Goal: Task Accomplishment & Management: Use online tool/utility

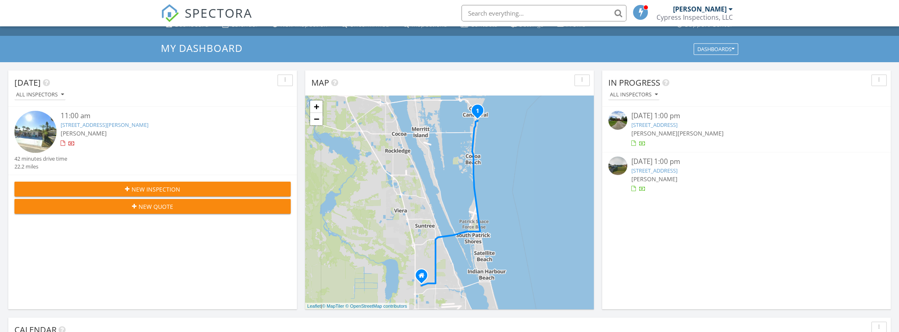
scroll to position [763, 912]
click at [35, 122] on img at bounding box center [35, 132] width 42 height 42
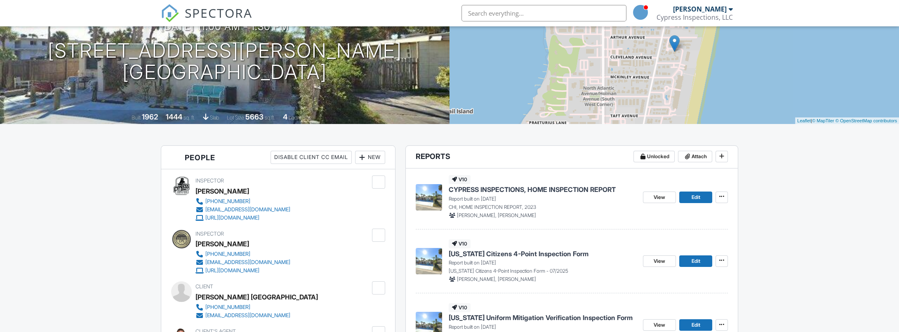
scroll to position [55, 0]
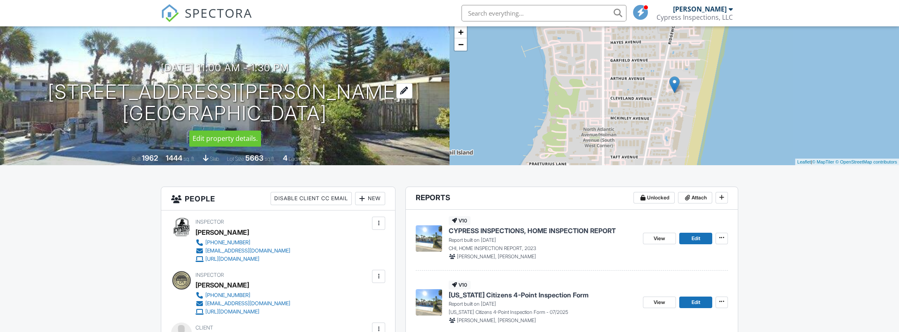
click at [188, 90] on h1 "[STREET_ADDRESS][PERSON_NAME] [GEOGRAPHIC_DATA]" at bounding box center [225, 103] width 354 height 44
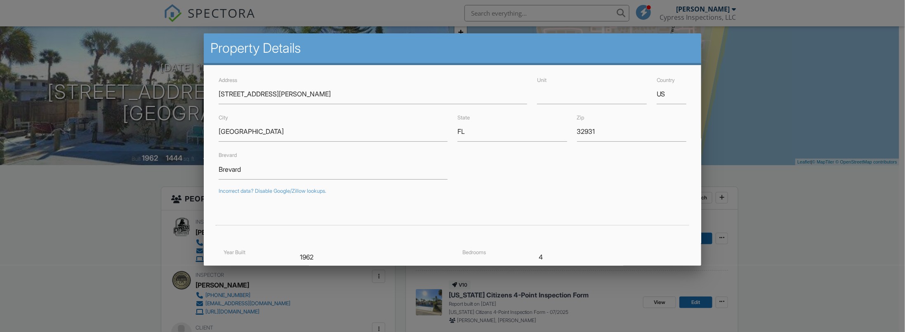
click at [136, 223] on div at bounding box center [452, 167] width 905 height 416
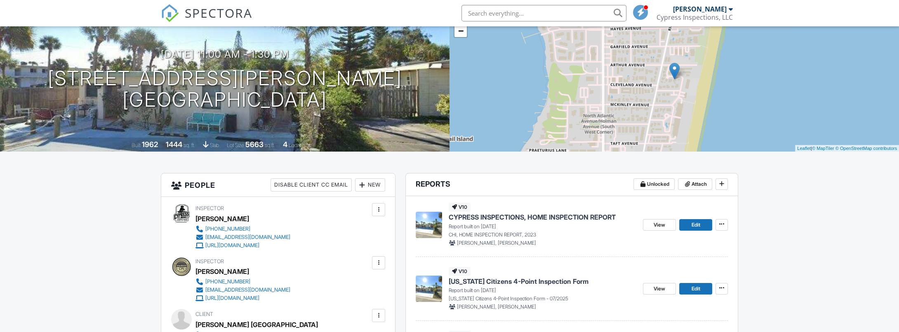
scroll to position [110, 0]
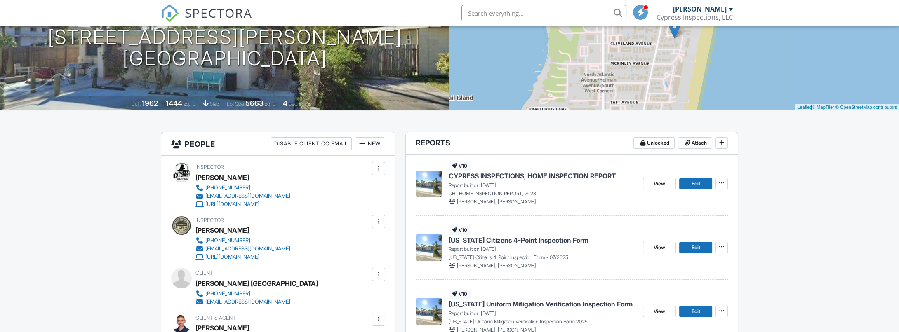
click at [522, 178] on span "CYPRESS INSPECTIONS, HOME INSPECTION REPORT" at bounding box center [532, 176] width 167 height 9
